Goal: Navigation & Orientation: Find specific page/section

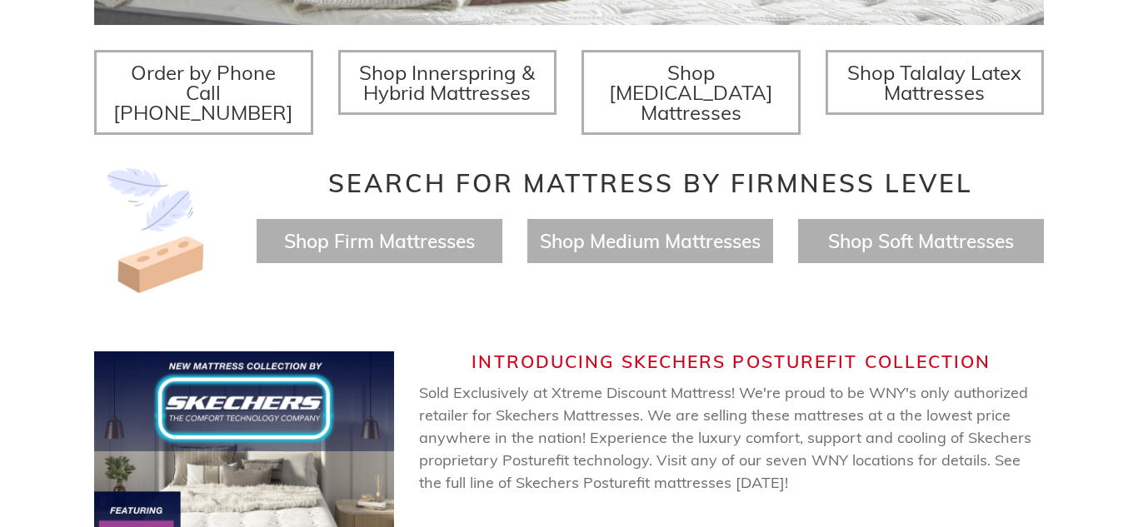
scroll to position [676, 0]
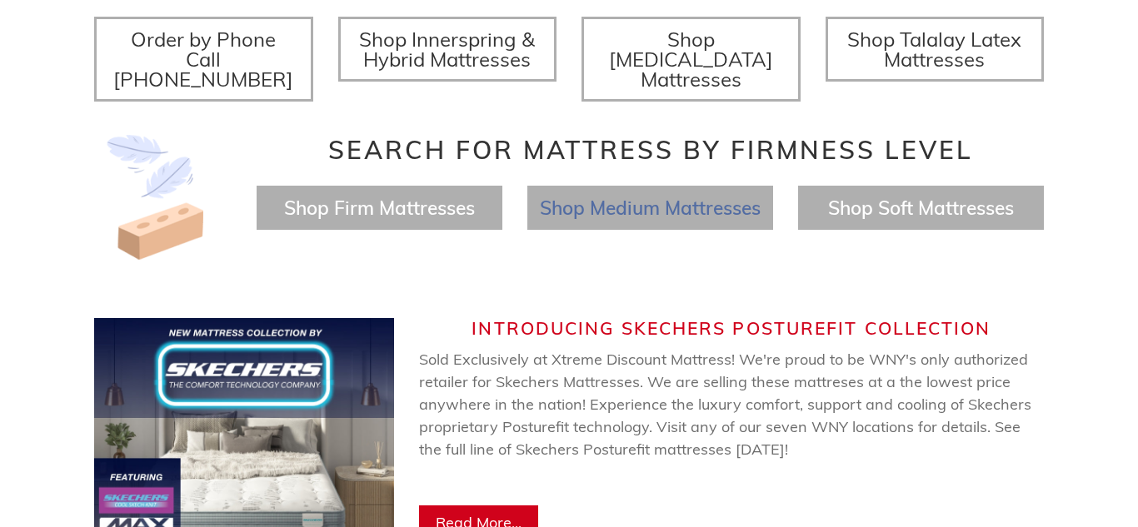
click at [613, 196] on span "Shop Medium Mattresses" at bounding box center [650, 208] width 221 height 24
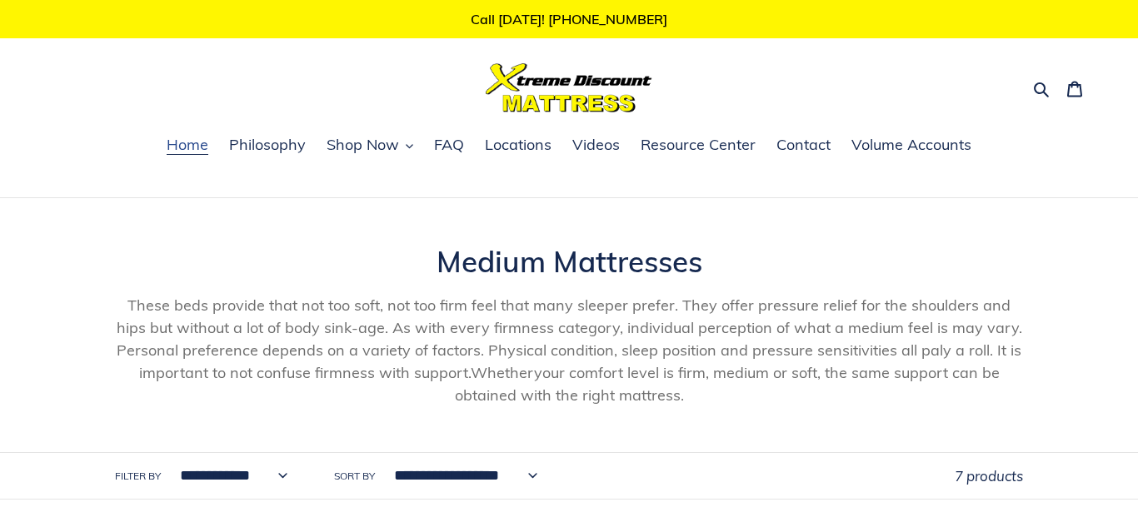
click at [193, 151] on span "Home" at bounding box center [188, 145] width 42 height 20
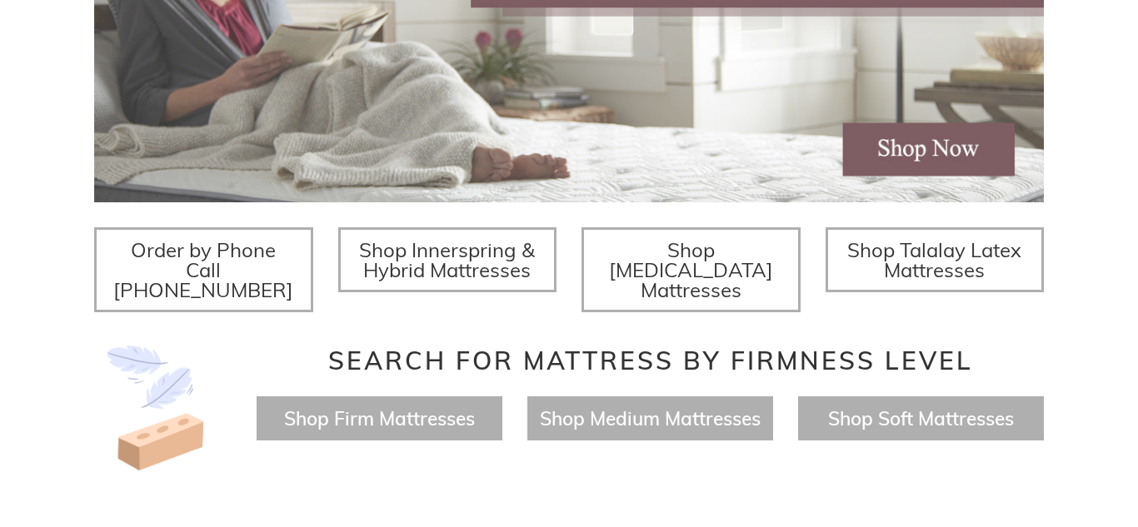
scroll to position [467, 0]
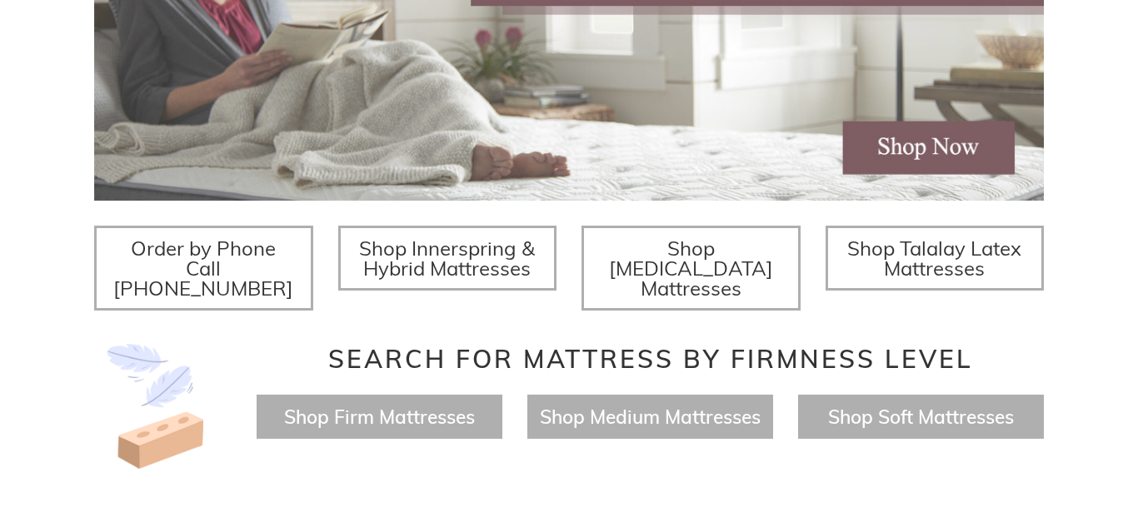
click at [480, 260] on span "Shop Innerspring & Hybrid Mattresses" at bounding box center [447, 258] width 176 height 45
click at [680, 274] on span "Shop [MEDICAL_DATA] Mattresses" at bounding box center [691, 268] width 164 height 65
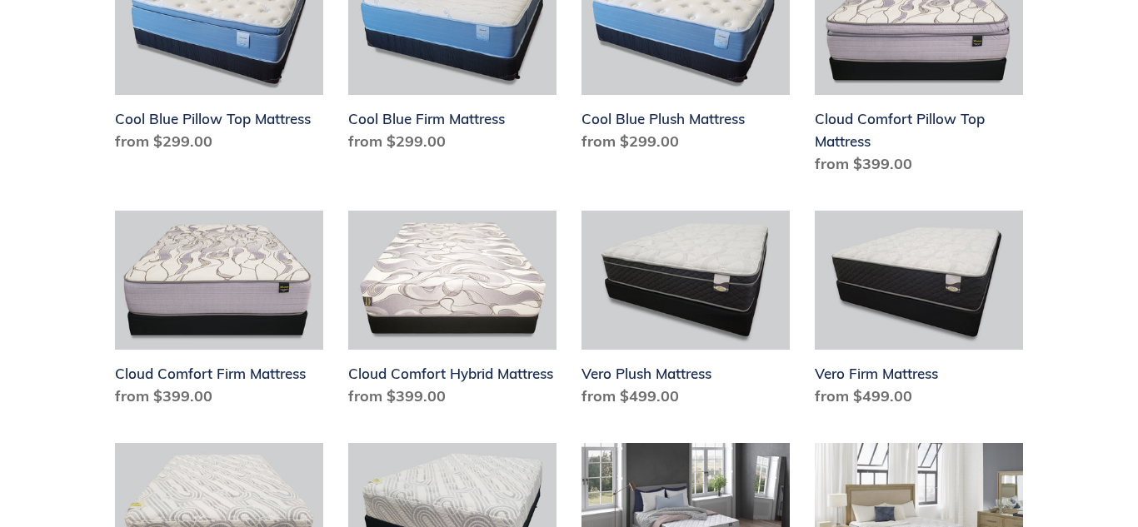
scroll to position [1200, 0]
